Goal: Task Accomplishment & Management: Complete application form

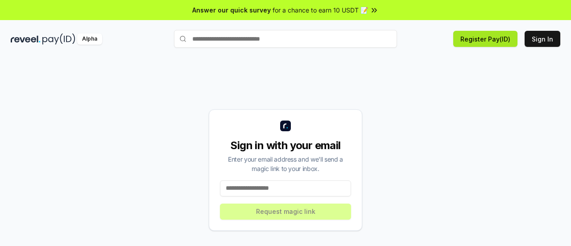
click at [476, 39] on button "Register Pay(ID)" at bounding box center [485, 39] width 64 height 16
click at [546, 35] on button "Sign In" at bounding box center [542, 39] width 36 height 16
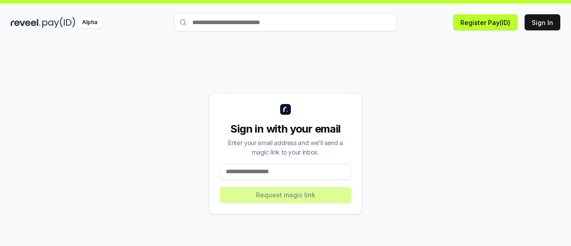
scroll to position [25, 0]
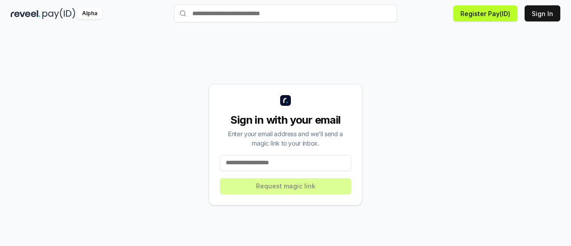
click at [272, 171] on div "Sign in with your email Enter your email address and we’ll send a magic link to…" at bounding box center [285, 144] width 153 height 121
click at [272, 165] on input at bounding box center [285, 163] width 131 height 16
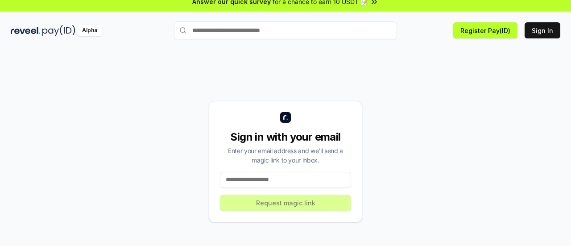
scroll to position [0, 0]
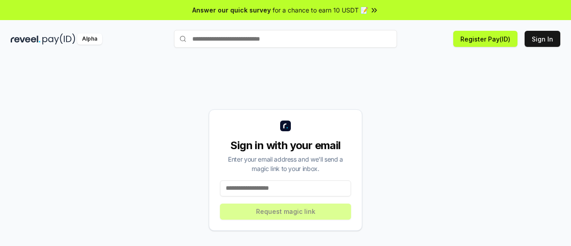
click at [289, 189] on input at bounding box center [285, 188] width 131 height 16
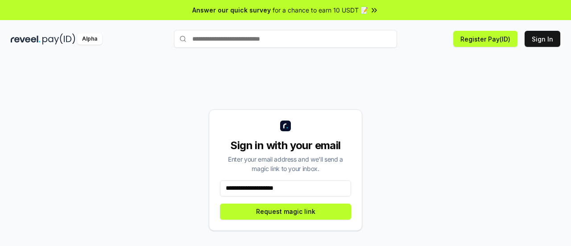
type input "**********"
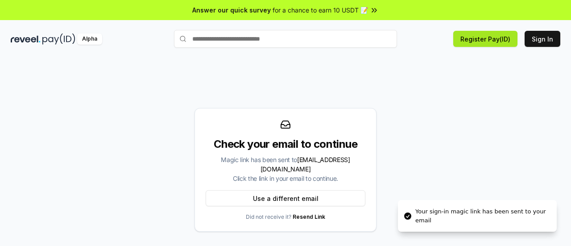
click at [501, 44] on button "Register Pay(ID)" at bounding box center [485, 39] width 64 height 16
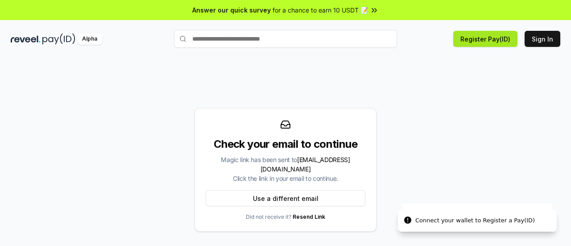
click at [495, 40] on button "Register Pay(ID)" at bounding box center [485, 39] width 64 height 16
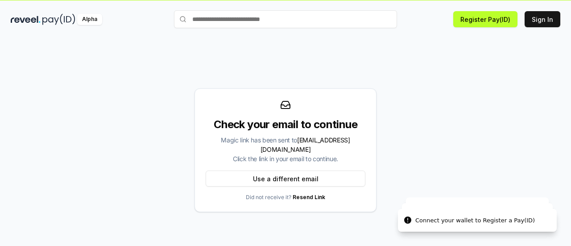
scroll to position [25, 0]
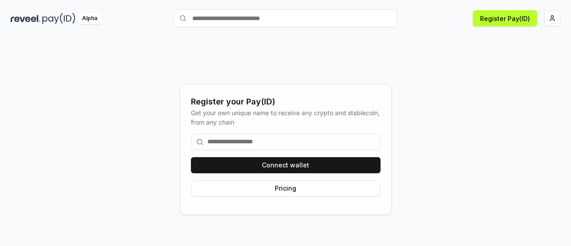
scroll to position [25, 0]
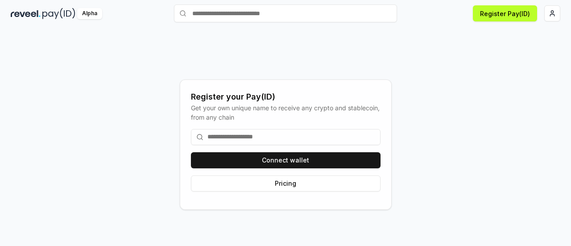
click at [324, 134] on input at bounding box center [285, 137] width 189 height 16
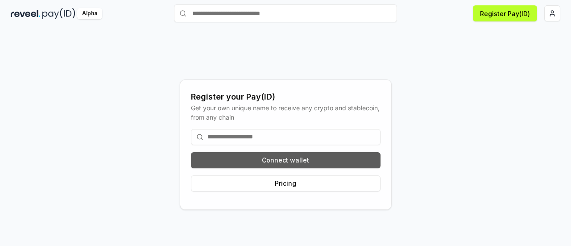
click at [320, 158] on button "Connect wallet" at bounding box center [285, 160] width 189 height 16
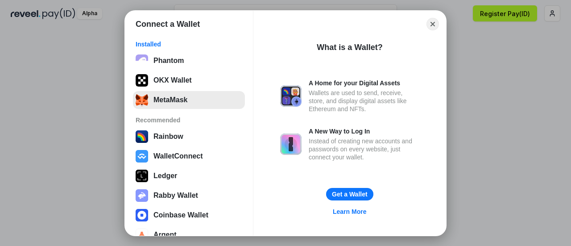
click at [195, 103] on button "MetaMask" at bounding box center [189, 100] width 112 height 18
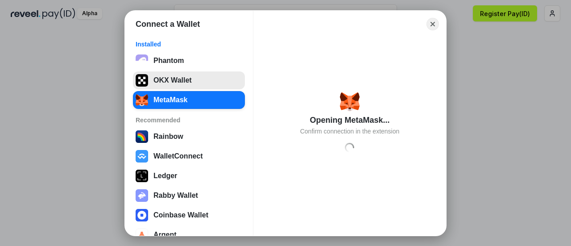
click at [189, 82] on button "OKX Wallet" at bounding box center [189, 80] width 112 height 18
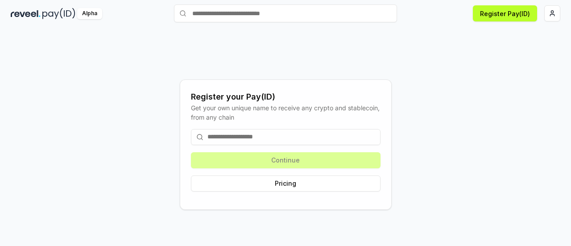
click at [295, 139] on input at bounding box center [285, 137] width 189 height 16
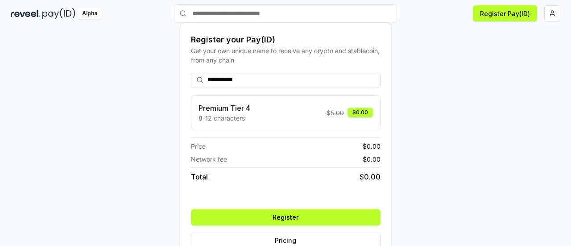
type input "**********"
click at [326, 217] on button "Register" at bounding box center [285, 217] width 189 height 16
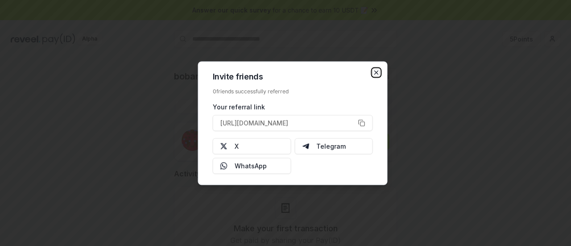
click at [376, 73] on icon "button" at bounding box center [376, 72] width 7 height 7
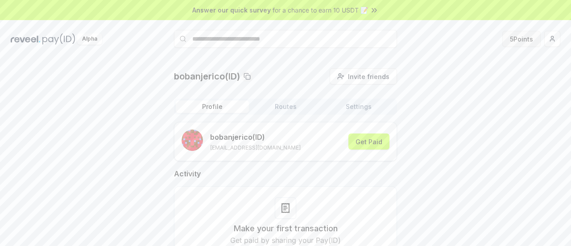
click at [526, 39] on button "5 Points" at bounding box center [521, 39] width 38 height 16
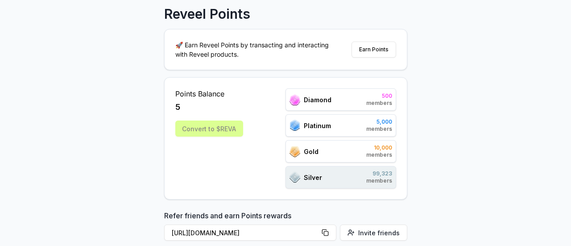
scroll to position [59, 0]
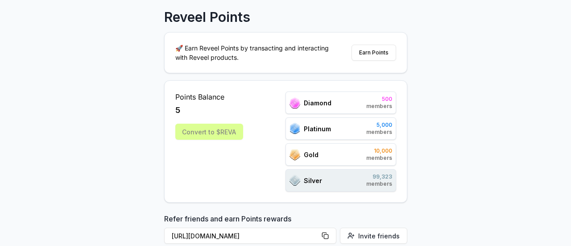
click at [322, 181] on div "Silver 99,323 members" at bounding box center [340, 180] width 111 height 22
click at [341, 156] on div "Gold 10,000 members" at bounding box center [340, 154] width 111 height 22
click at [209, 137] on div "Convert to $REVA" at bounding box center [209, 131] width 68 height 16
click at [209, 133] on div "Convert to $REVA" at bounding box center [209, 131] width 68 height 16
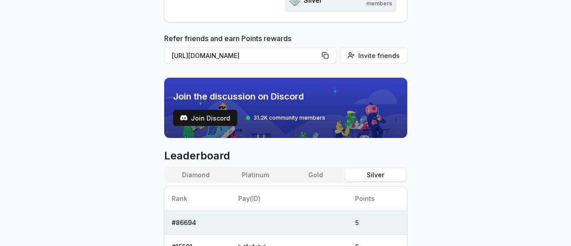
scroll to position [327, 0]
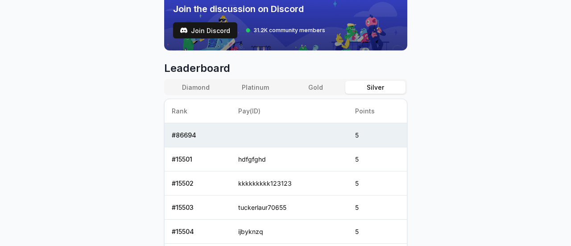
click at [355, 129] on td "5" at bounding box center [377, 135] width 58 height 24
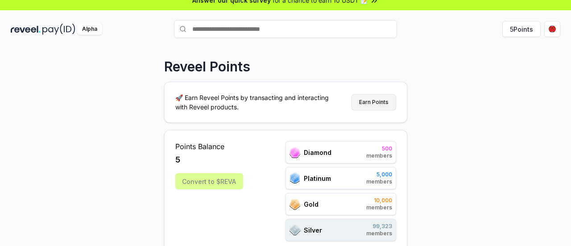
scroll to position [0, 0]
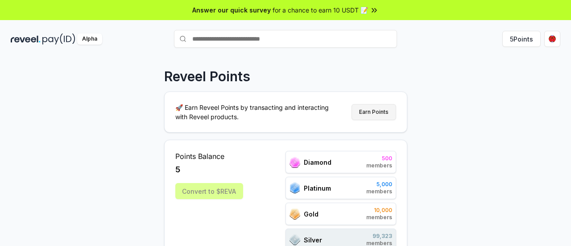
click at [377, 112] on button "Earn Points" at bounding box center [373, 112] width 45 height 16
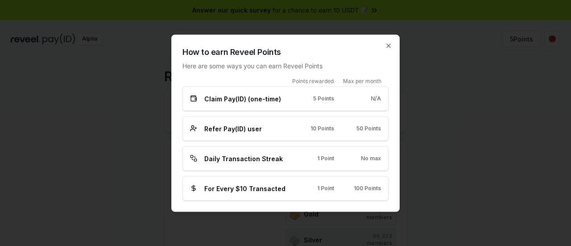
click at [384, 46] on h2 "How to earn Reveel Points" at bounding box center [285, 51] width 206 height 12
click at [391, 47] on icon "button" at bounding box center [388, 45] width 7 height 7
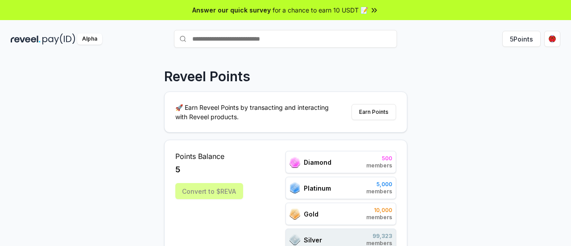
click at [85, 34] on div "Alpha" at bounding box center [89, 38] width 25 height 11
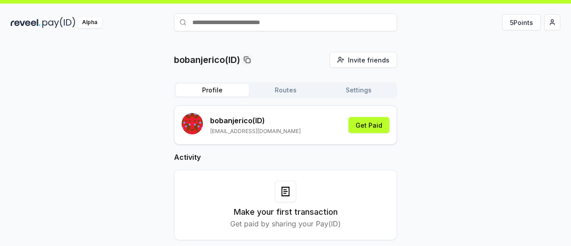
scroll to position [25, 0]
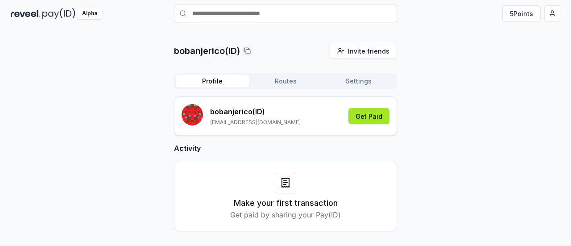
click at [376, 120] on button "Get Paid" at bounding box center [368, 116] width 41 height 16
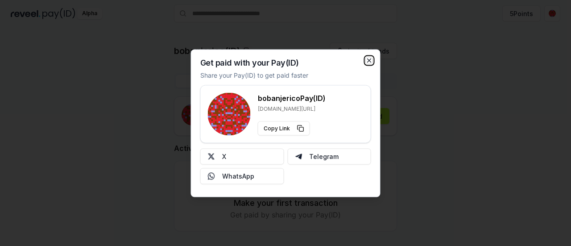
click at [370, 60] on icon "button" at bounding box center [369, 60] width 7 height 7
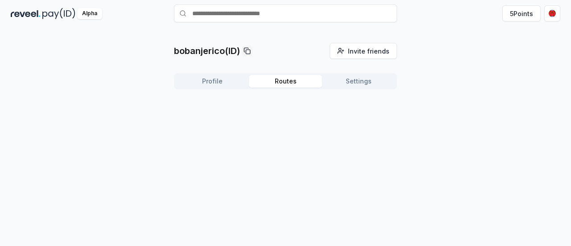
click at [287, 84] on button "Routes" at bounding box center [285, 81] width 73 height 12
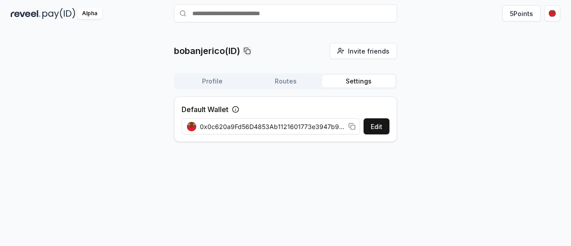
click at [354, 81] on button "Settings" at bounding box center [358, 81] width 73 height 12
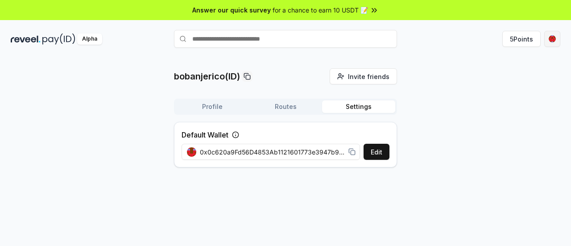
click at [549, 40] on html "Answer our quick survey for a chance to earn 10 USDT 📝 Alpha 5 Points bobanjeri…" at bounding box center [285, 123] width 571 height 246
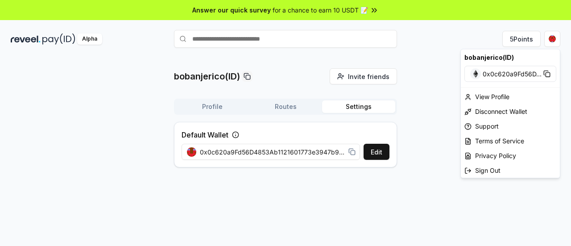
click at [552, 41] on html "Answer our quick survey for a chance to earn 10 USDT 📝 Alpha 5 Points bobanjeri…" at bounding box center [285, 123] width 571 height 246
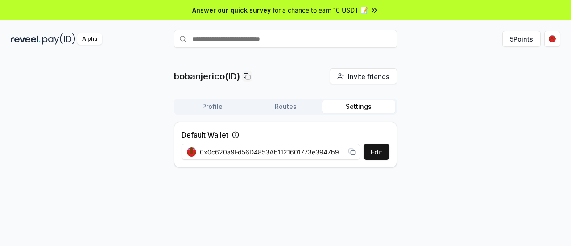
click at [270, 109] on button "Routes" at bounding box center [285, 106] width 73 height 12
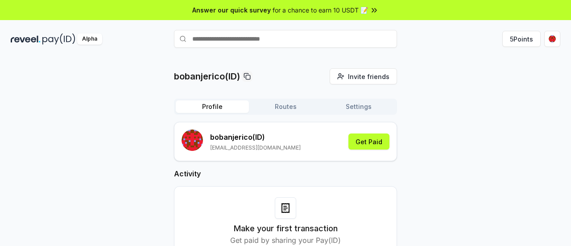
click at [216, 108] on button "Profile" at bounding box center [212, 106] width 73 height 12
click at [371, 74] on span "Invite friends" at bounding box center [368, 76] width 41 height 9
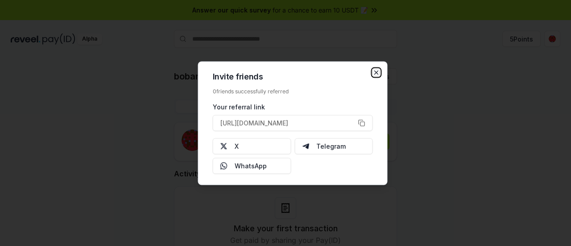
click at [373, 74] on icon "button" at bounding box center [376, 72] width 7 height 7
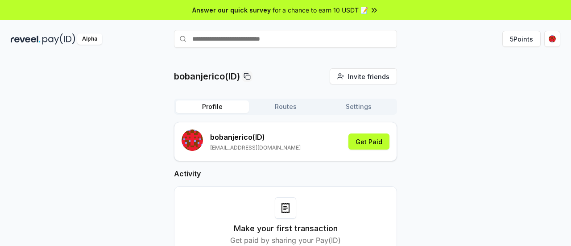
click at [363, 10] on span "for a chance to earn 10 USDT 📝" at bounding box center [319, 9] width 95 height 9
click at [281, 109] on button "Routes" at bounding box center [285, 106] width 73 height 12
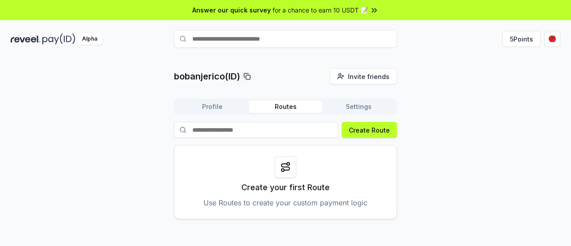
scroll to position [25, 0]
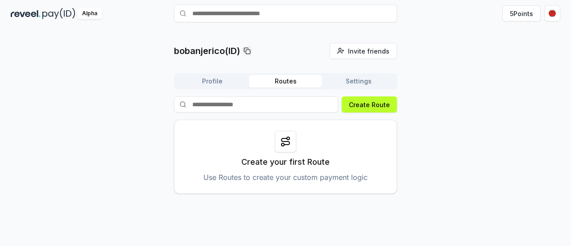
click at [325, 190] on div "Create your first Route Use Routes to create your custom payment logic" at bounding box center [285, 156] width 223 height 74
click at [291, 160] on p "Create your first Route" at bounding box center [285, 162] width 88 height 12
click at [289, 146] on div at bounding box center [285, 141] width 21 height 21
click at [286, 135] on div at bounding box center [285, 141] width 21 height 21
click at [297, 150] on div "Create your first Route Use Routes to create your custom payment logic" at bounding box center [285, 156] width 223 height 74
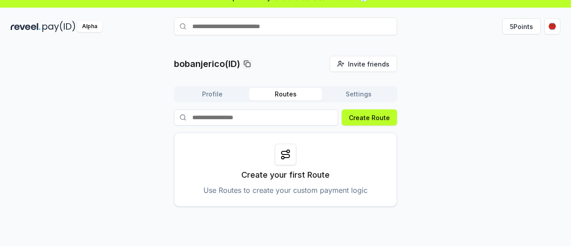
scroll to position [0, 0]
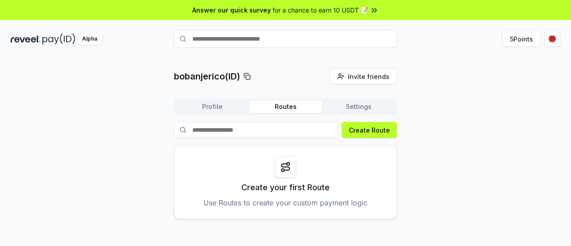
drag, startPoint x: 152, startPoint y: 47, endPoint x: 94, endPoint y: 37, distance: 59.2
click at [152, 47] on div "Alpha 5 Points" at bounding box center [285, 38] width 571 height 23
click at [46, 39] on img at bounding box center [58, 38] width 33 height 11
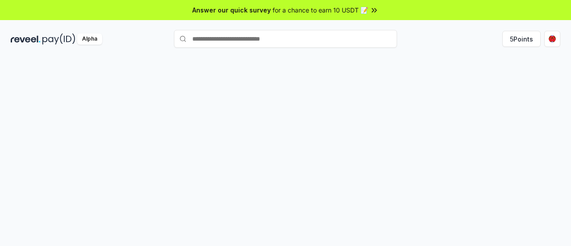
click at [30, 41] on img at bounding box center [26, 38] width 30 height 11
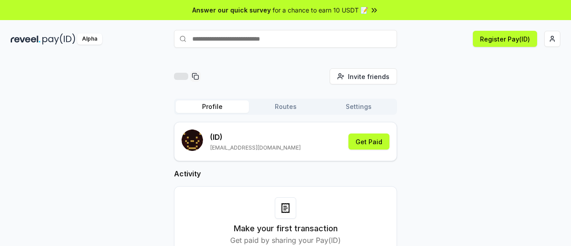
click at [289, 41] on input "text" at bounding box center [285, 39] width 223 height 18
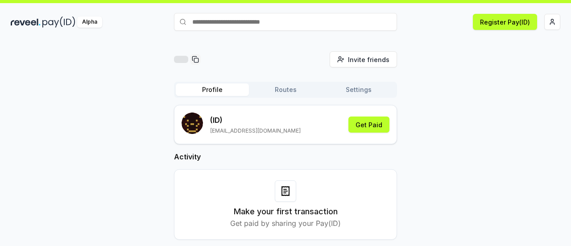
scroll to position [25, 0]
